Goal: Task Accomplishment & Management: Manage account settings

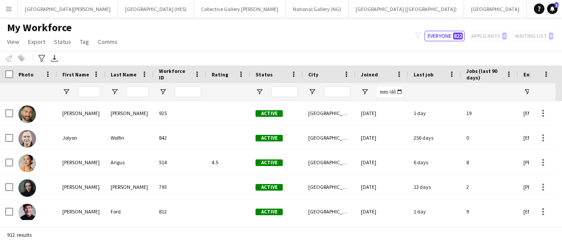
scroll to position [0, 211]
click at [85, 90] on input "First Name Filter Input" at bounding box center [89, 92] width 22 height 11
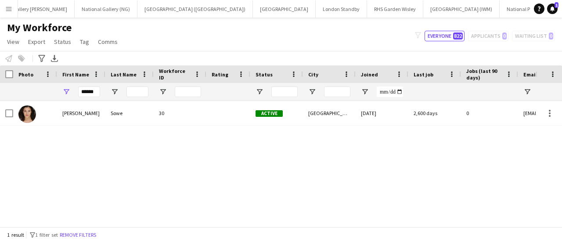
type input "******"
click at [496, 39] on div "filter-1 Everyone 822 Applicants 0 Waiting list 0" at bounding box center [485, 36] width 154 height 11
click at [440, 36] on button "Everyone 822" at bounding box center [445, 36] width 40 height 11
type input "**********"
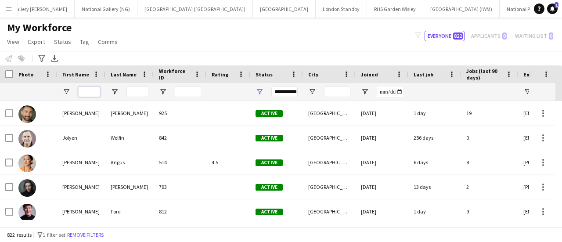
click at [96, 88] on input "First Name Filter Input" at bounding box center [89, 92] width 22 height 11
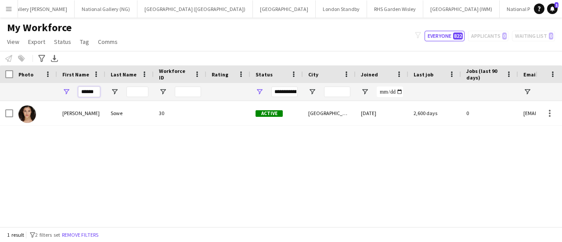
type input "******"
click at [421, 35] on icon "filter-1" at bounding box center [418, 35] width 6 height 6
click at [484, 36] on div "filter-1 Everyone 822 Applicants 0 Waiting list 0" at bounding box center [485, 36] width 154 height 11
click at [533, 29] on div "My Workforce View Views Default view New view Update view Delete view Edit name…" at bounding box center [281, 36] width 562 height 30
click at [534, 39] on div "filter-1 Everyone 822 Applicants 0 Waiting list 0" at bounding box center [485, 36] width 154 height 11
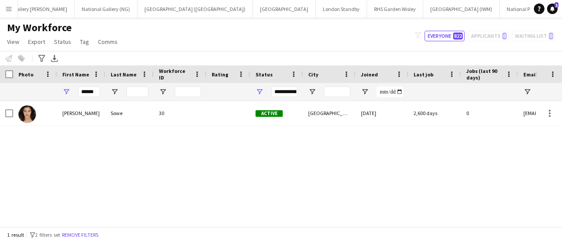
click at [283, 90] on div "**********" at bounding box center [284, 92] width 26 height 11
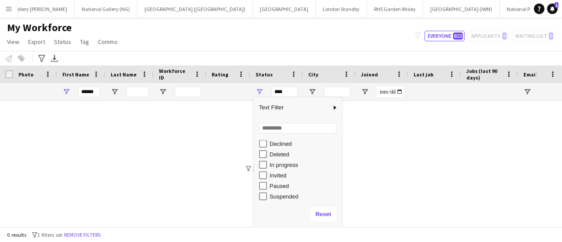
scroll to position [54, 0]
type input "***"
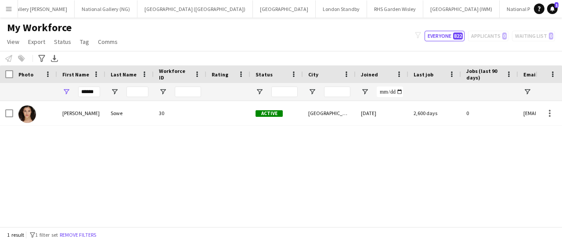
click at [396, 171] on div "[PERSON_NAME] 30 Active Surrey [DATE] 2,600 days 0 [EMAIL_ADDRESS][DOMAIN_NAME]" at bounding box center [268, 160] width 536 height 119
click at [91, 92] on input "******" at bounding box center [89, 92] width 22 height 11
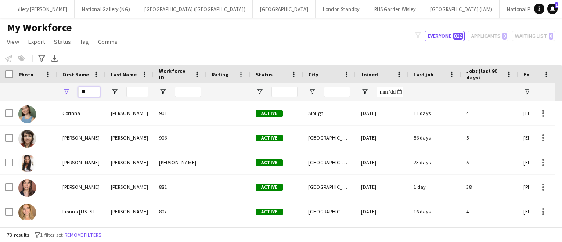
click at [84, 91] on input "**" at bounding box center [89, 92] width 22 height 11
click at [86, 91] on input "**" at bounding box center [89, 92] width 22 height 11
type input "*"
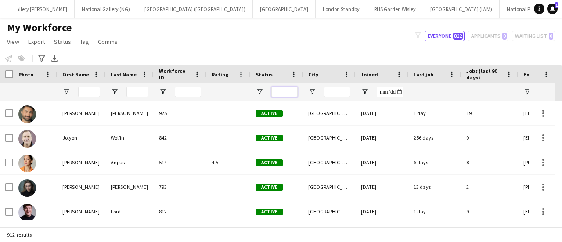
click at [291, 91] on input "Status Filter Input" at bounding box center [284, 92] width 26 height 11
click at [270, 77] on div "Status" at bounding box center [272, 74] width 32 height 13
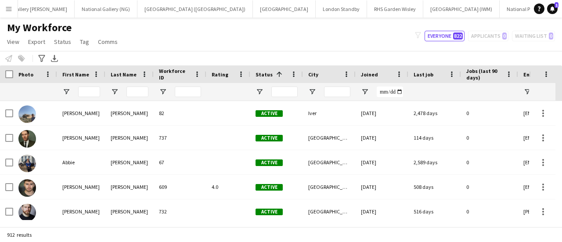
click at [273, 77] on span at bounding box center [278, 74] width 11 height 8
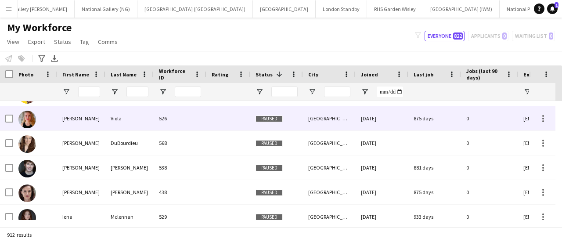
scroll to position [2668, 0]
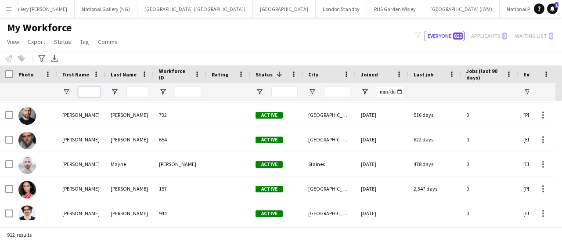
click at [90, 91] on input "First Name Filter Input" at bounding box center [89, 92] width 22 height 11
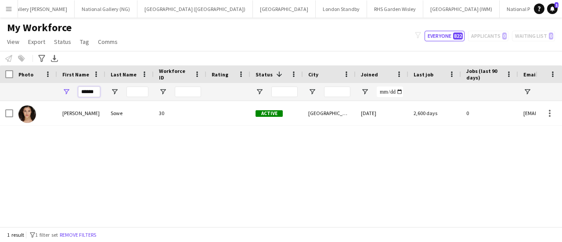
type input "******"
click at [4, 11] on button "Menu" at bounding box center [9, 9] width 18 height 18
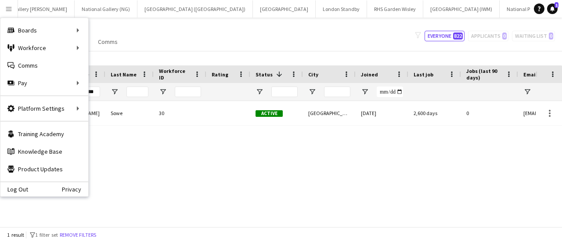
click at [292, 43] on div "My Workforce View Views Default view New view Update view Delete view Edit name…" at bounding box center [281, 36] width 562 height 30
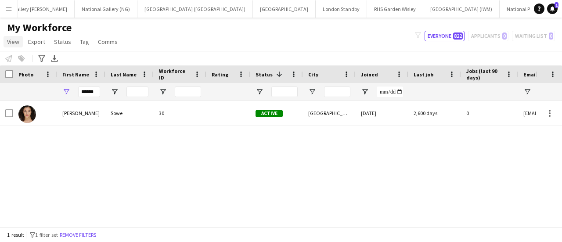
click at [11, 46] on link "View" at bounding box center [13, 41] width 19 height 11
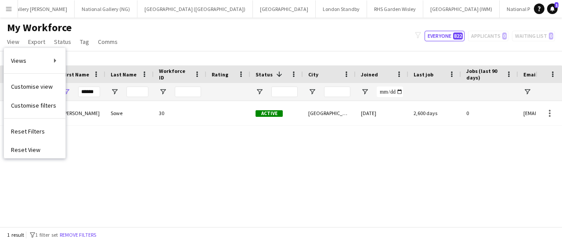
click at [6, 7] on app-icon "Menu" at bounding box center [8, 8] width 7 height 7
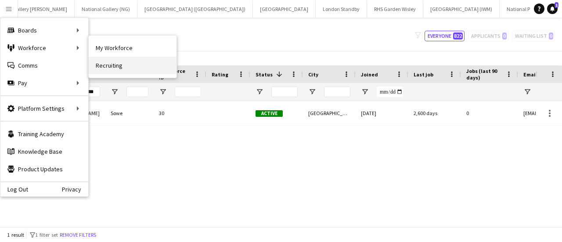
click at [108, 58] on link "Recruiting" at bounding box center [133, 66] width 88 height 18
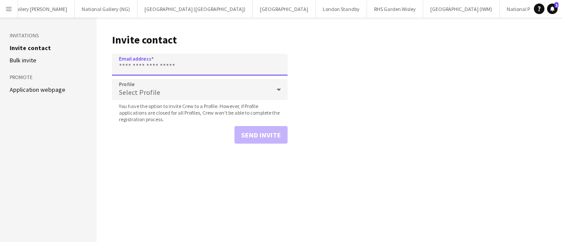
click at [123, 62] on input "Email address" at bounding box center [200, 65] width 176 height 22
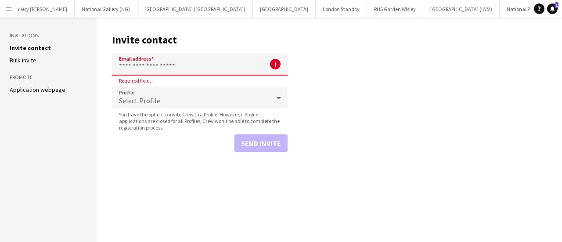
click at [180, 62] on input "Email address" at bounding box center [200, 65] width 176 height 22
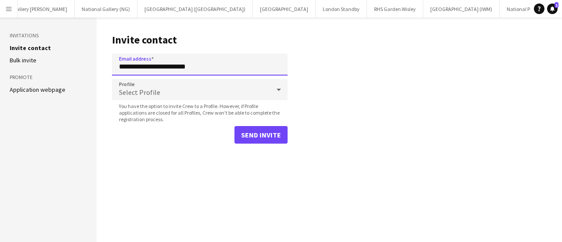
type input "**********"
click at [204, 87] on div "Select Profile" at bounding box center [191, 89] width 158 height 21
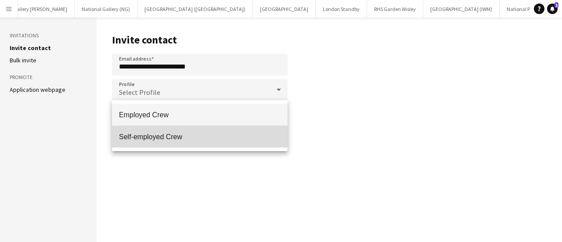
click at [198, 135] on span "Self-employed Crew" at bounding box center [200, 137] width 162 height 8
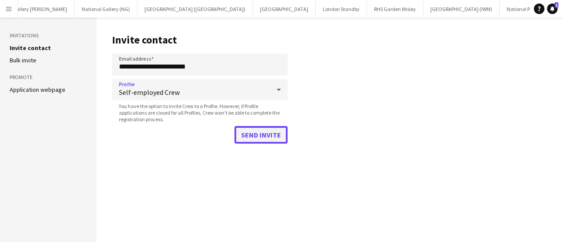
click at [256, 139] on button "Send invite" at bounding box center [260, 135] width 53 height 18
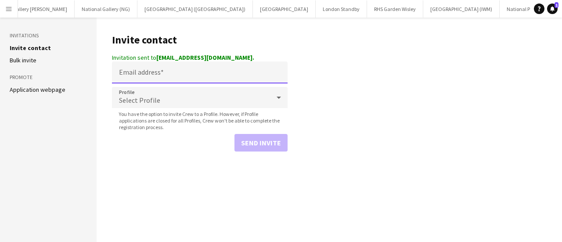
click at [238, 69] on input "Email address" at bounding box center [200, 72] width 176 height 22
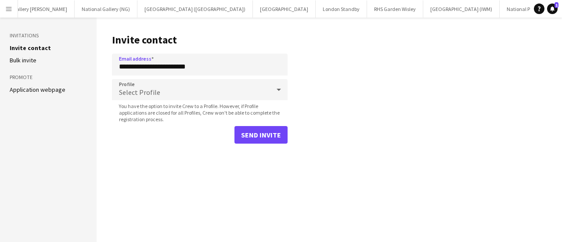
click at [226, 82] on div "Select Profile" at bounding box center [191, 89] width 158 height 21
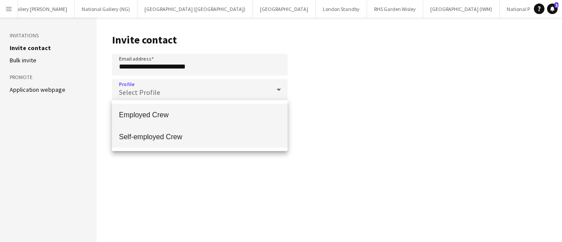
click at [173, 133] on span "Self-employed Crew" at bounding box center [200, 137] width 162 height 8
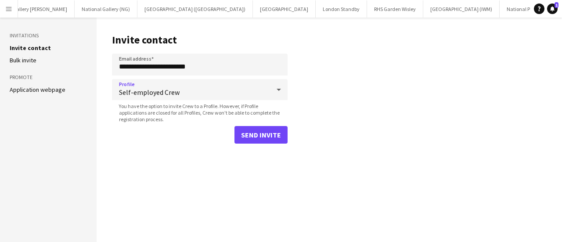
click at [356, 94] on main "**********" at bounding box center [329, 130] width 465 height 224
click at [250, 139] on button "Send invite" at bounding box center [260, 135] width 53 height 18
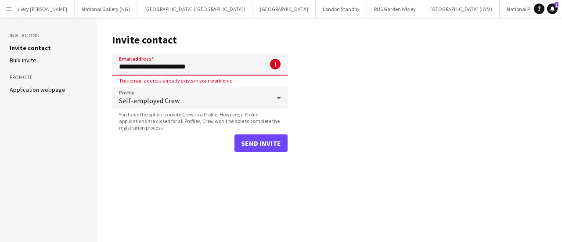
click at [216, 67] on input "**********" at bounding box center [200, 65] width 176 height 22
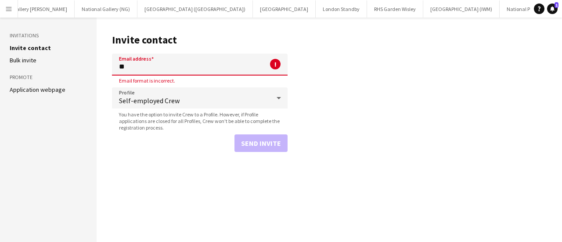
type input "*"
click at [173, 66] on input "Email address" at bounding box center [200, 65] width 176 height 22
paste input "**********"
click at [168, 66] on input "**********" at bounding box center [200, 65] width 176 height 22
drag, startPoint x: 169, startPoint y: 66, endPoint x: 112, endPoint y: 65, distance: 57.1
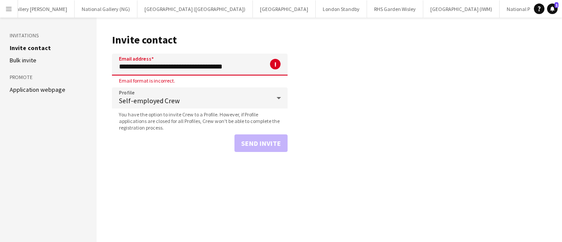
click at [112, 65] on input "**********" at bounding box center [200, 65] width 176 height 22
click at [213, 61] on input "**********" at bounding box center [200, 65] width 176 height 22
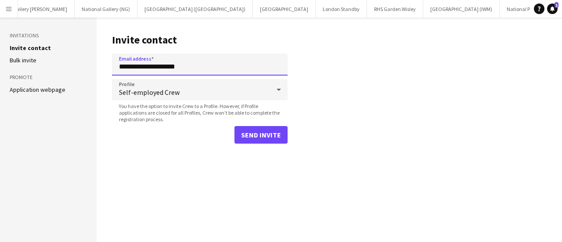
type input "**********"
click at [139, 137] on div "Send invite" at bounding box center [200, 135] width 176 height 18
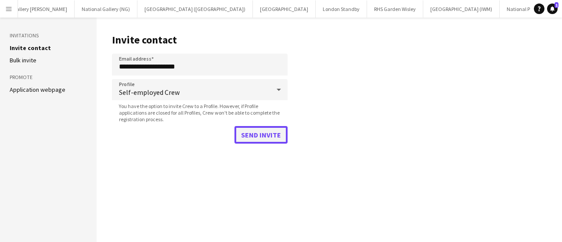
click at [242, 137] on button "Send invite" at bounding box center [260, 135] width 53 height 18
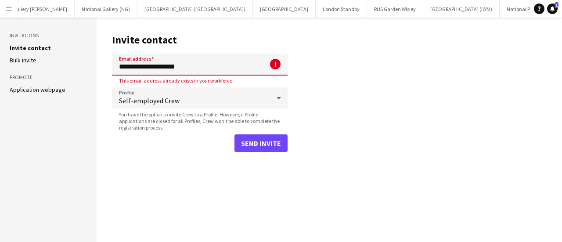
click at [5, 8] on button "Menu" at bounding box center [9, 9] width 18 height 18
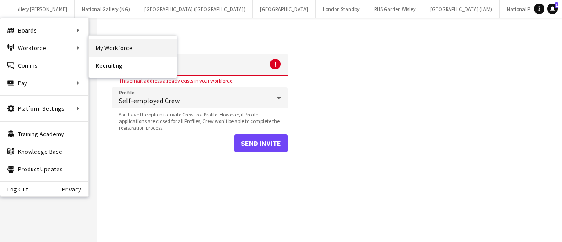
click at [102, 46] on link "My Workforce" at bounding box center [133, 48] width 88 height 18
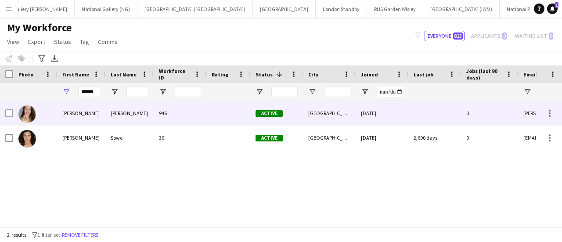
click at [89, 119] on div "[PERSON_NAME]" at bounding box center [81, 113] width 48 height 24
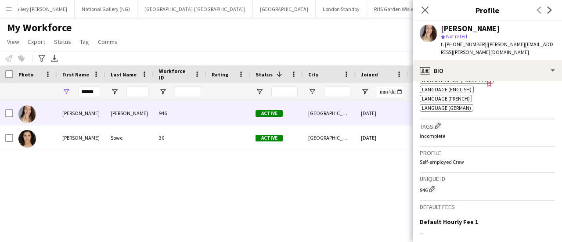
scroll to position [380, 0]
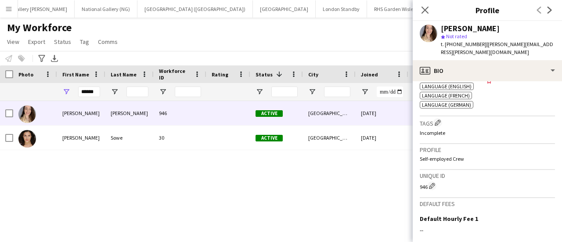
click at [184, 154] on div "[PERSON_NAME] 946 Active [GEOGRAPHIC_DATA] [DATE] 0 [PERSON_NAME][EMAIL_ADDRESS…" at bounding box center [268, 160] width 536 height 119
click at [287, 34] on div "My Workforce View Views Default view New view Update view Delete view Edit name…" at bounding box center [281, 36] width 562 height 30
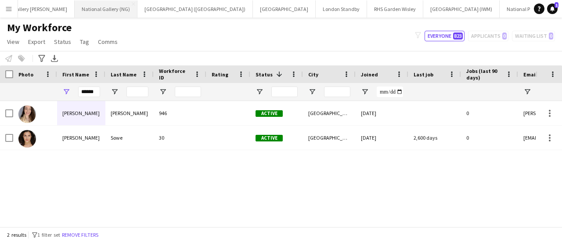
click at [75, 8] on button "National Gallery (NG) Close" at bounding box center [106, 8] width 63 height 17
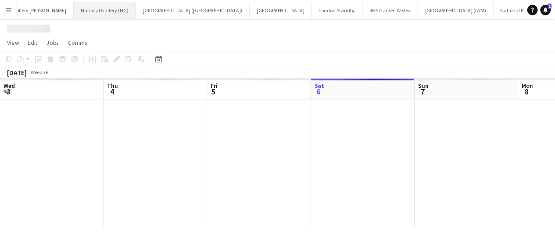
scroll to position [0, 210]
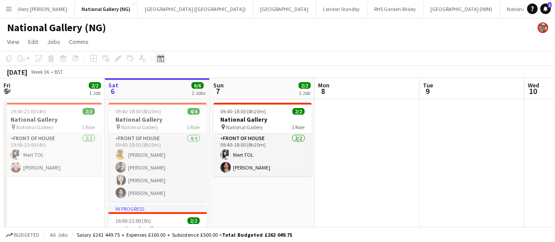
click at [155, 61] on div "Date picker" at bounding box center [160, 58] width 11 height 11
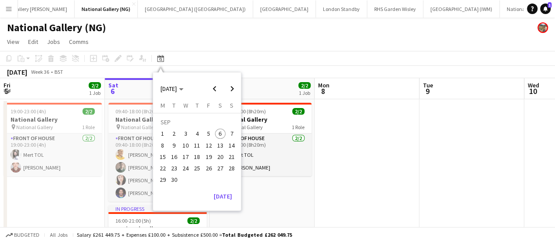
click at [215, 41] on app-page-menu "View Day view expanded Day view collapsed Month view Date picker Jump to [DATE]…" at bounding box center [277, 42] width 555 height 17
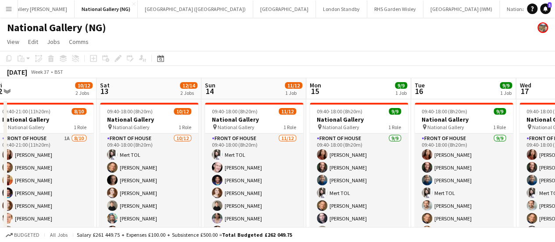
scroll to position [0, 235]
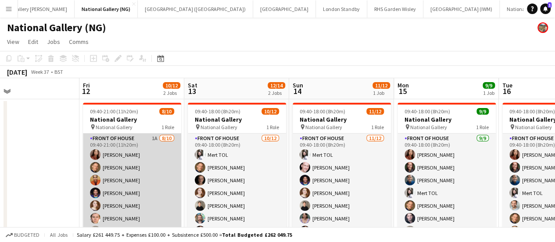
click at [132, 185] on app-card-role "Front of House 1A [DATE] 09:40-21:00 (11h20m) [PERSON_NAME] [PERSON_NAME] [PERS…" at bounding box center [132, 205] width 98 height 144
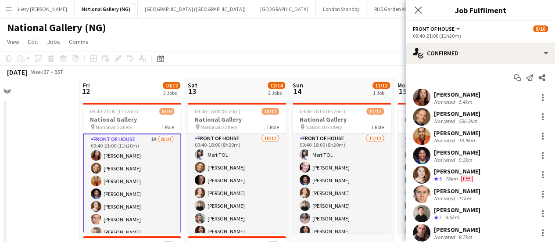
scroll to position [63, 0]
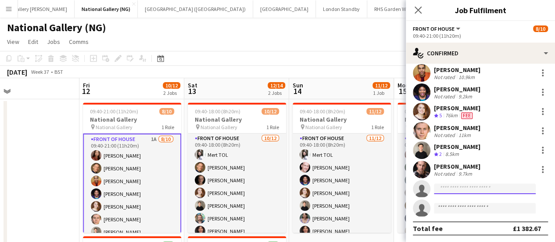
click at [470, 184] on input at bounding box center [485, 189] width 102 height 11
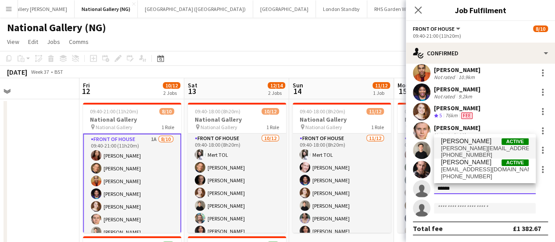
type input "******"
click at [467, 145] on span "[PERSON_NAME][EMAIL_ADDRESS][PERSON_NAME][DOMAIN_NAME]" at bounding box center [485, 148] width 88 height 7
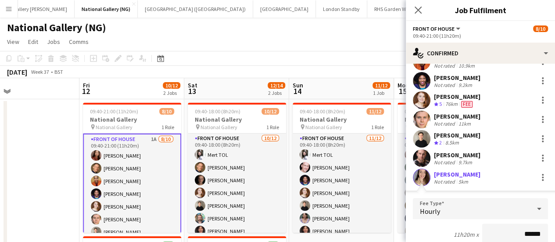
scroll to position [263, 0]
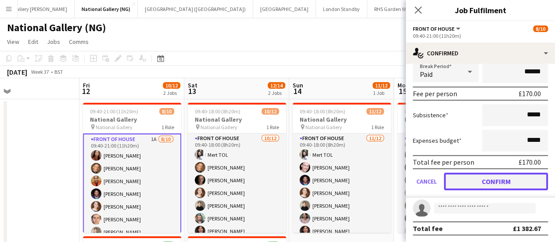
click at [483, 180] on button "Confirm" at bounding box center [496, 182] width 104 height 18
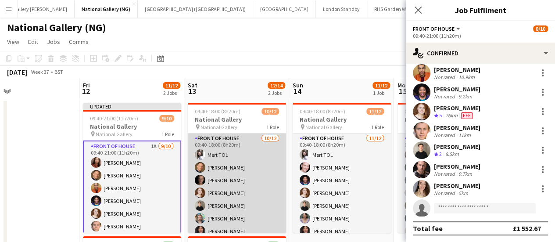
scroll to position [70, 0]
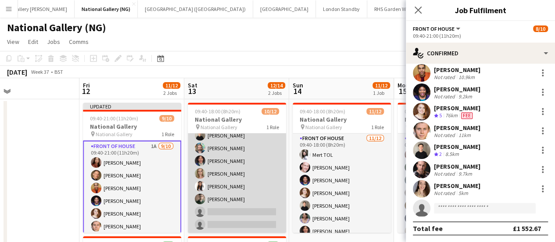
drag, startPoint x: 220, startPoint y: 200, endPoint x: 234, endPoint y: 200, distance: 14.1
click at [234, 200] on app-card-role "Front of House [DATE] 09:40-18:00 (8h20m) Mert TOL [PERSON_NAME] [PERSON_NAME] …" at bounding box center [237, 148] width 98 height 170
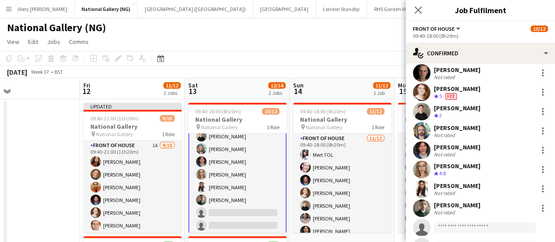
scroll to position [102, 0]
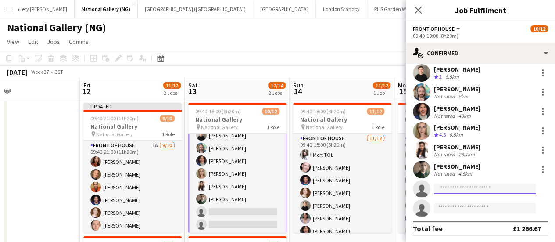
click at [501, 193] on input at bounding box center [485, 189] width 102 height 11
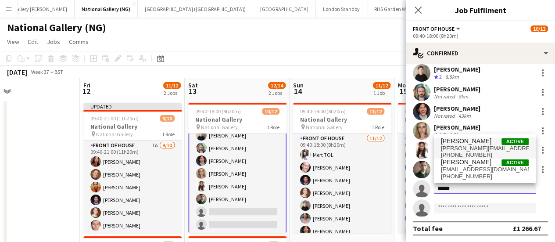
type input "******"
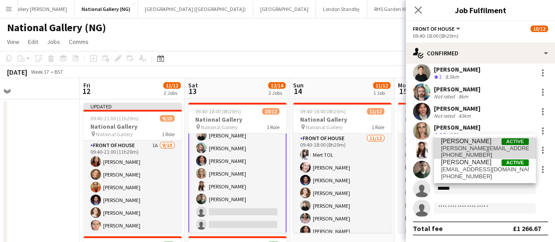
click at [472, 153] on span "[PHONE_NUMBER]" at bounding box center [485, 154] width 88 height 7
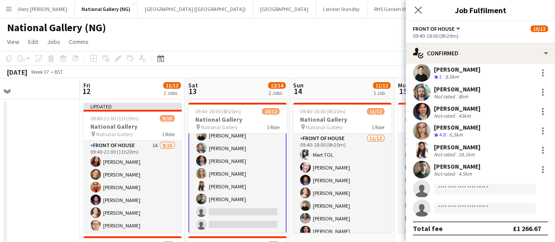
scroll to position [113, 0]
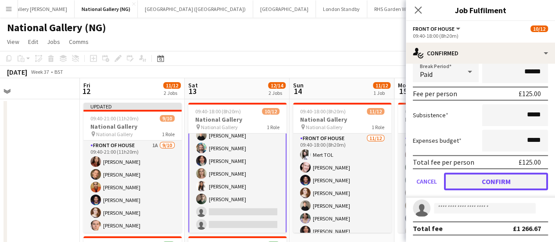
click at [451, 177] on button "Confirm" at bounding box center [496, 182] width 104 height 18
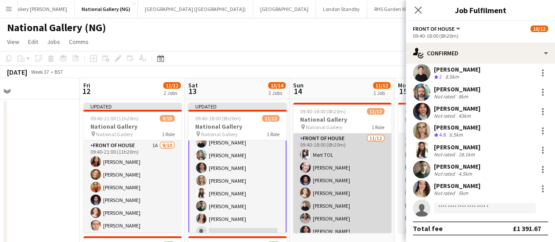
scroll to position [70, 0]
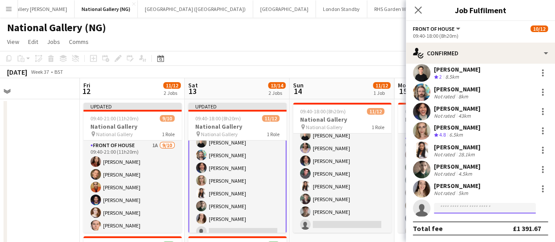
click at [450, 207] on input at bounding box center [485, 208] width 102 height 11
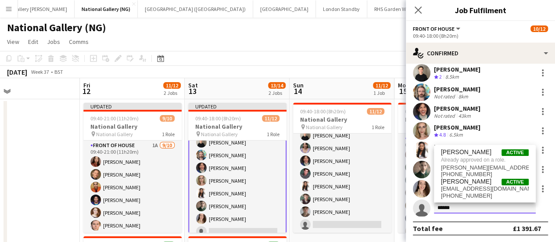
type input "******"
click at [368, 23] on div "National Gallery (NG)" at bounding box center [277, 26] width 555 height 17
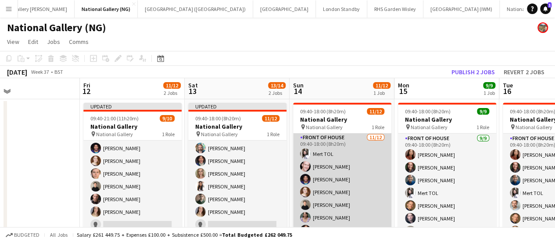
scroll to position [0, 0]
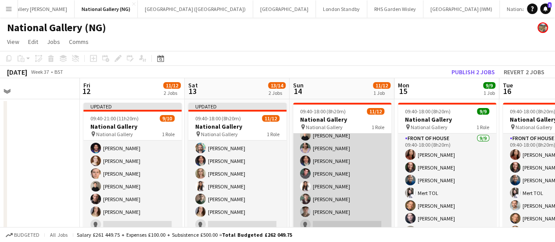
click at [343, 189] on app-card-role "Front of House [DATE] 09:40-18:00 (8h20m) Mert TOL [PERSON_NAME] [PERSON_NAME] …" at bounding box center [342, 148] width 98 height 170
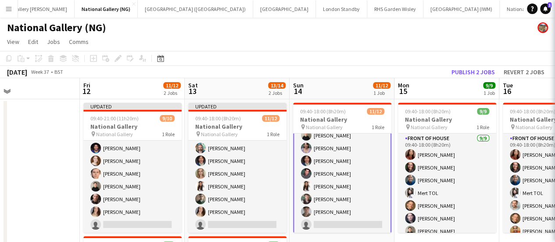
click at [343, 189] on app-card-role "Front of House [DATE] 09:40-18:00 (8h20m) Mert TOL [PERSON_NAME] [PERSON_NAME] …" at bounding box center [342, 148] width 98 height 172
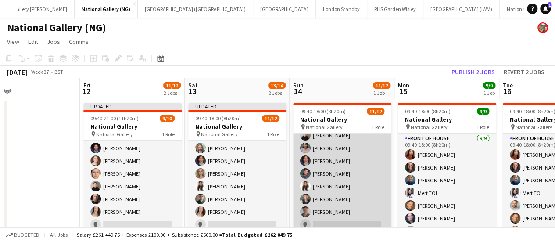
click at [343, 189] on app-card-role "Front of House [DATE] 09:40-18:00 (8h20m) Mert TOL [PERSON_NAME] [PERSON_NAME] …" at bounding box center [342, 148] width 98 height 170
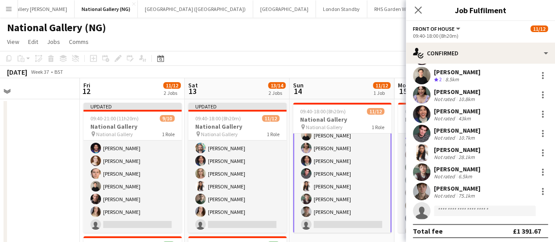
scroll to position [102, 0]
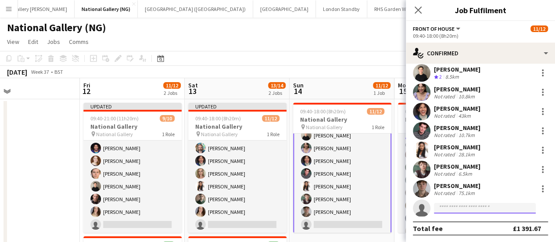
click at [480, 209] on input at bounding box center [485, 208] width 102 height 11
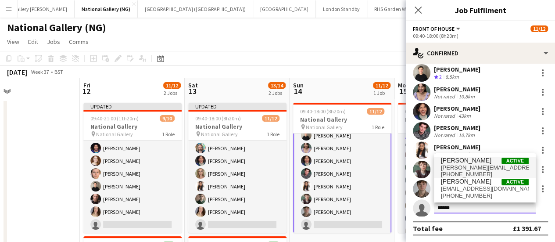
type input "******"
click at [467, 164] on span "[PERSON_NAME]" at bounding box center [466, 160] width 50 height 7
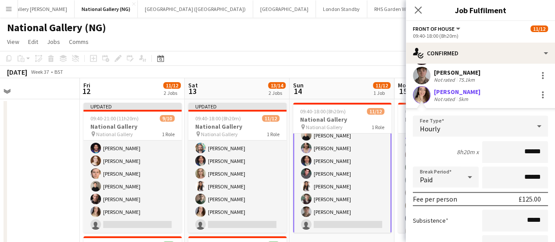
scroll to position [301, 0]
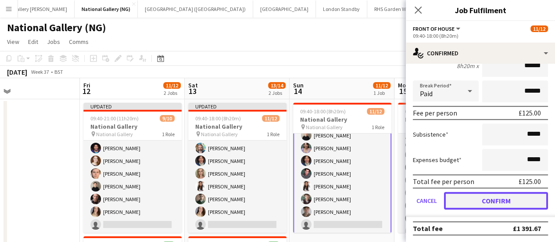
click at [461, 200] on button "Confirm" at bounding box center [496, 201] width 104 height 18
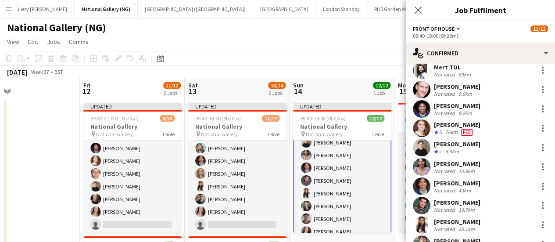
scroll to position [102, 0]
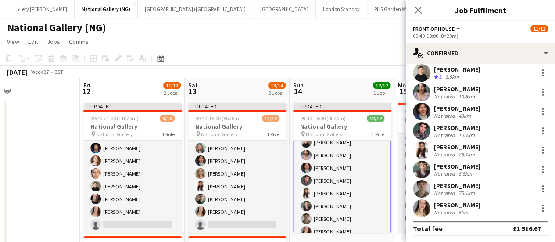
click at [308, 50] on app-page-menu "View Day view expanded Day view collapsed Month view Date picker Jump to [DATE]…" at bounding box center [277, 42] width 555 height 17
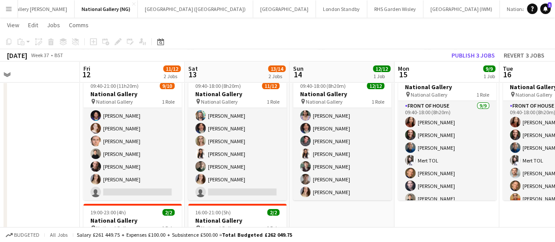
scroll to position [0, 0]
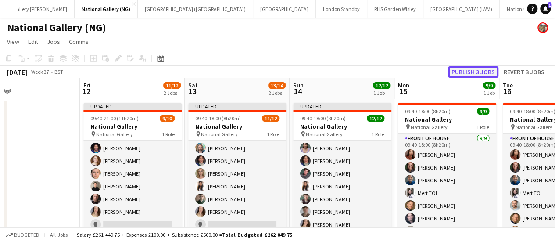
click at [474, 70] on button "Publish 3 jobs" at bounding box center [473, 71] width 50 height 11
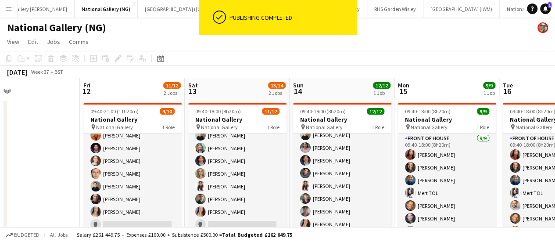
scroll to position [70, 0]
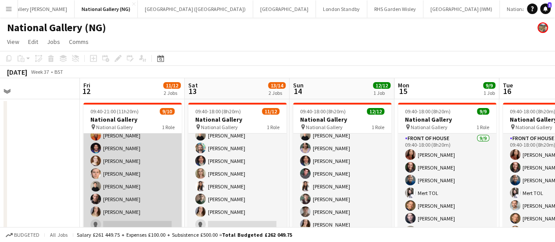
click at [114, 181] on app-card-role "Front of House 1A [DATE] 09:40-21:00 (11h20m) [PERSON_NAME] [PERSON_NAME] [PERS…" at bounding box center [132, 161] width 98 height 144
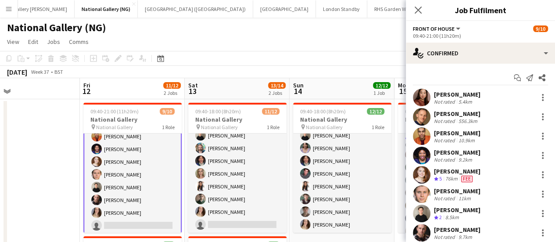
scroll to position [46, 0]
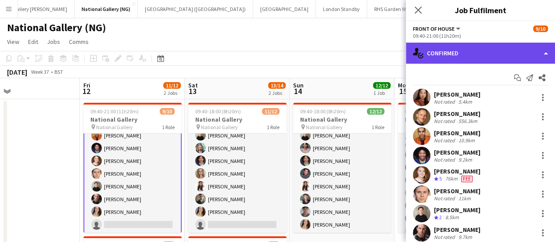
click at [482, 56] on div "single-neutral-actions-check-2 Confirmed" at bounding box center [480, 53] width 149 height 21
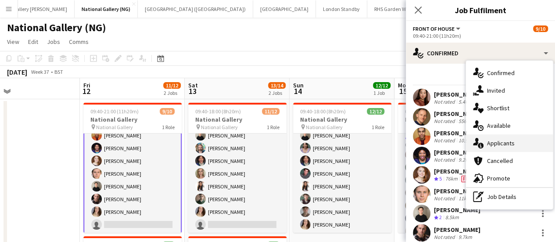
click at [498, 141] on span "Applicants" at bounding box center [501, 143] width 28 height 8
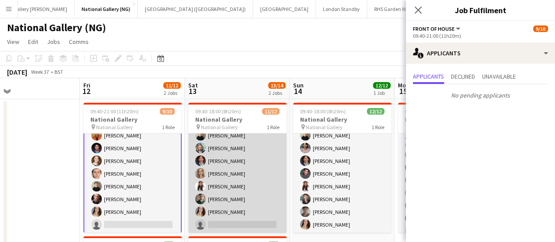
click at [264, 190] on app-card-role "Front of House [DATE] 09:40-18:00 (8h20m) Mert TOL [PERSON_NAME] [PERSON_NAME] …" at bounding box center [237, 148] width 98 height 170
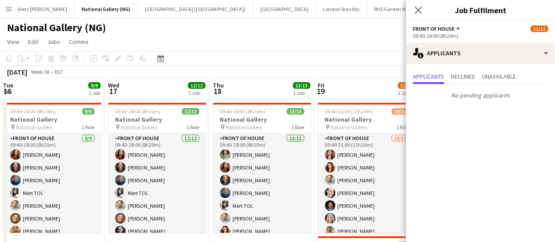
scroll to position [0, 338]
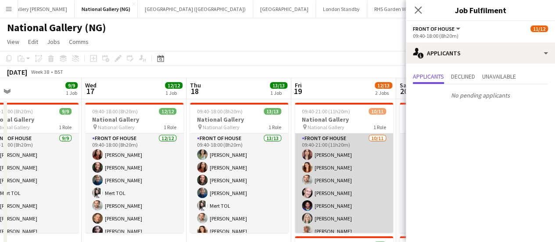
click at [342, 185] on app-card-role "Front of House [DATE] 09:40-21:00 (11h20m) [PERSON_NAME] [PERSON_NAME] [PERSON_…" at bounding box center [344, 211] width 98 height 157
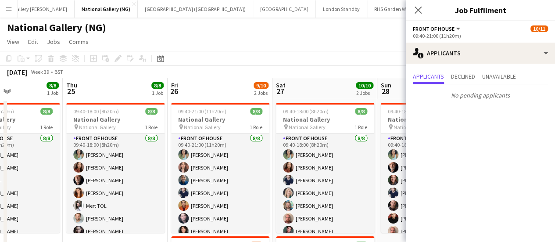
scroll to position [0, 274]
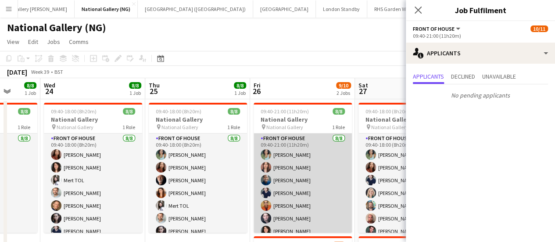
click at [265, 204] on app-user-avatar at bounding box center [266, 205] width 11 height 11
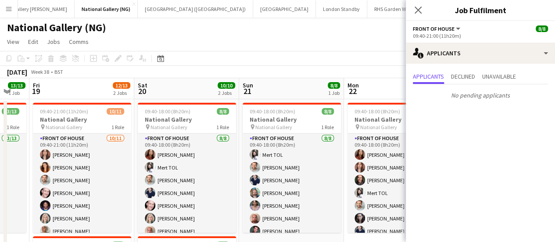
scroll to position [0, 280]
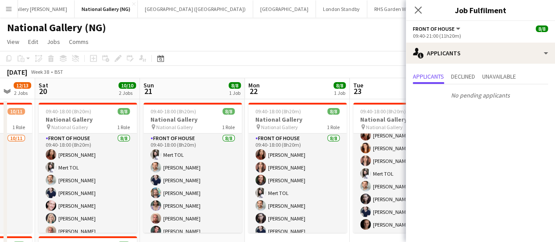
click at [346, 45] on app-page-menu "View Day view expanded Day view collapsed Month view Date picker Jump to [DATE]…" at bounding box center [277, 42] width 555 height 17
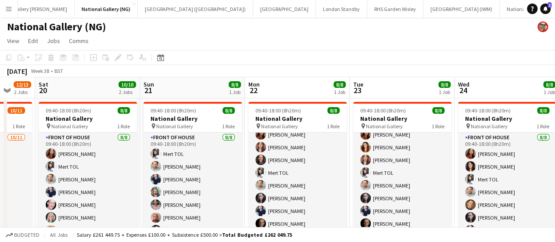
scroll to position [0, 0]
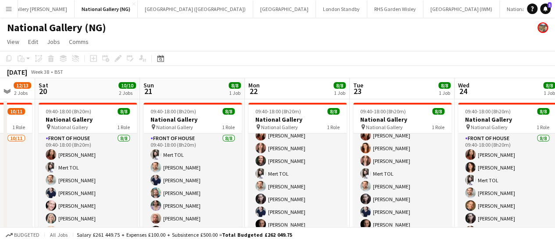
drag, startPoint x: 285, startPoint y: 57, endPoint x: 247, endPoint y: 65, distance: 39.2
click at [247, 65] on div "Copy Paste Paste Ctrl+V Paste with crew Ctrl+Shift+V Paste linked Job [GEOGRAPH…" at bounding box center [277, 64] width 555 height 27
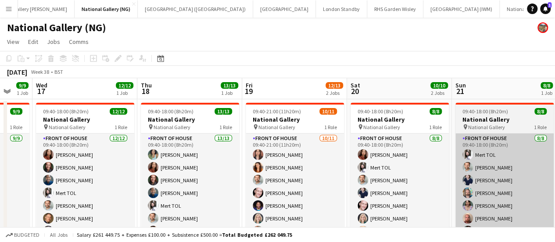
scroll to position [0, 267]
